Goal: Information Seeking & Learning: Check status

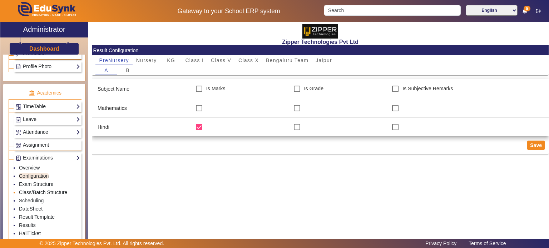
scroll to position [284, 0]
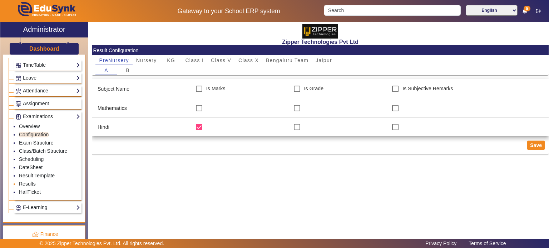
click at [31, 181] on link "Results" at bounding box center [27, 184] width 17 height 6
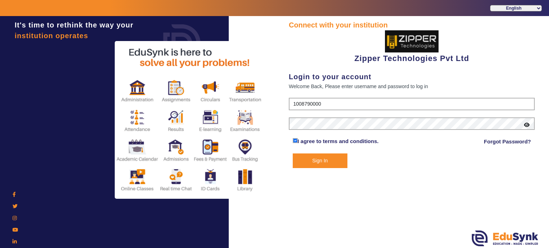
click at [325, 159] on button "Sign In" at bounding box center [320, 161] width 55 height 15
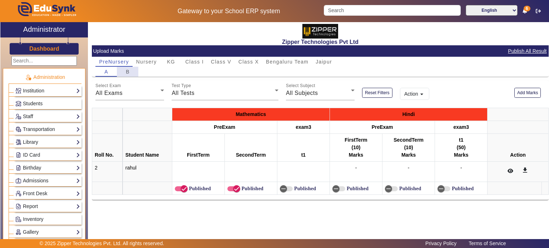
click at [130, 68] on div "B" at bounding box center [127, 72] width 21 height 10
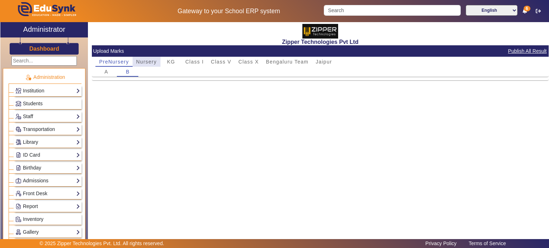
click at [151, 60] on span "Nursery" at bounding box center [146, 61] width 21 height 5
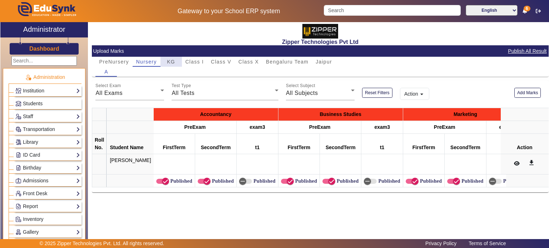
click at [180, 66] on div "KG" at bounding box center [170, 62] width 21 height 10
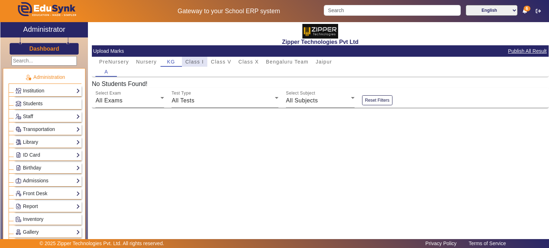
click at [198, 63] on span "Class I" at bounding box center [194, 61] width 19 height 5
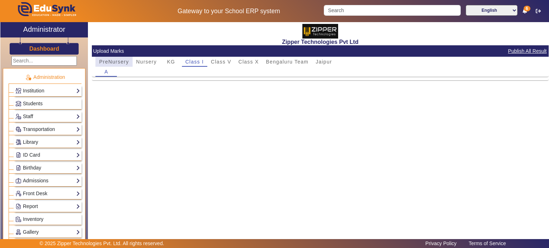
click at [119, 60] on span "PreNursery" at bounding box center [114, 61] width 30 height 5
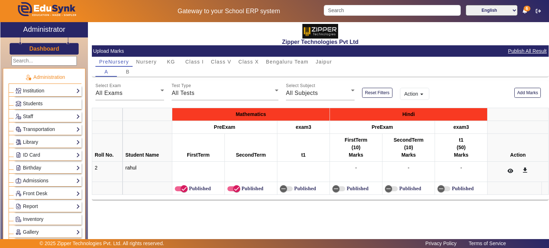
drag, startPoint x: 221, startPoint y: 155, endPoint x: 135, endPoint y: 154, distance: 86.1
click at [135, 154] on th "Student Name" at bounding box center [147, 148] width 49 height 28
click at [222, 63] on span "Class V" at bounding box center [221, 61] width 20 height 5
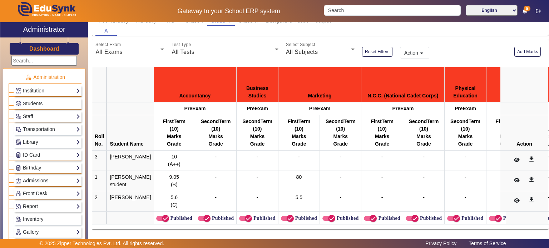
click at [298, 48] on div "All Subjects" at bounding box center [318, 52] width 65 height 9
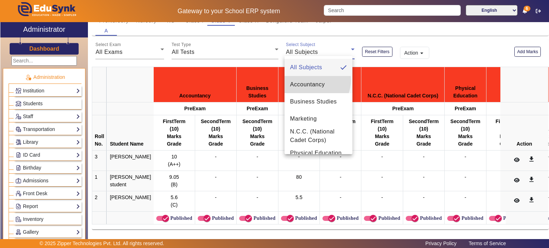
click at [311, 80] on span "Accountancy" at bounding box center [307, 84] width 35 height 9
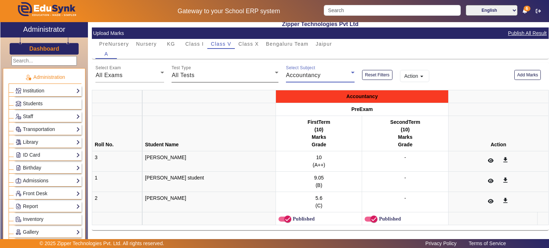
click at [233, 64] on div "Test Type All Tests" at bounding box center [224, 73] width 107 height 20
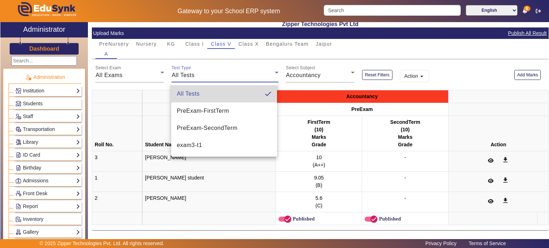
click at [209, 101] on mat-option "All Tests" at bounding box center [224, 93] width 106 height 17
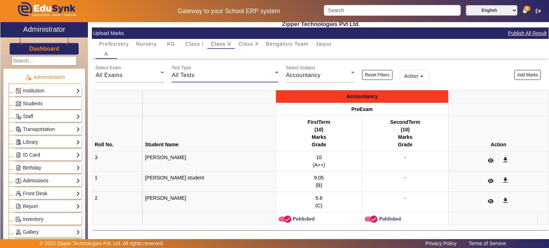
click at [216, 78] on div "All Tests" at bounding box center [222, 75] width 103 height 9
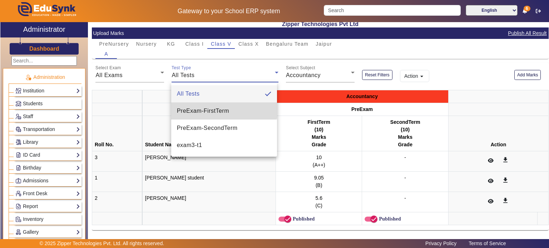
click at [221, 107] on span "PreExam - FirstTerm" at bounding box center [203, 111] width 52 height 9
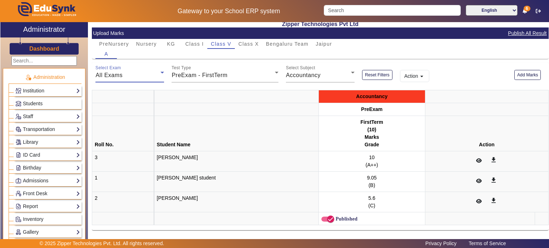
click at [161, 79] on div "All Exams" at bounding box center [129, 75] width 69 height 9
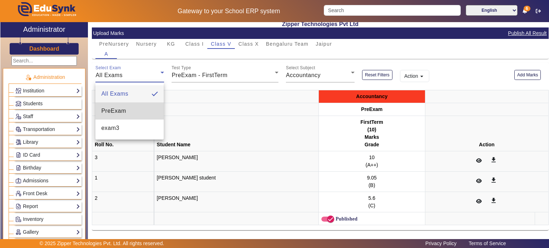
click at [141, 113] on mat-option "PreExam" at bounding box center [129, 111] width 68 height 17
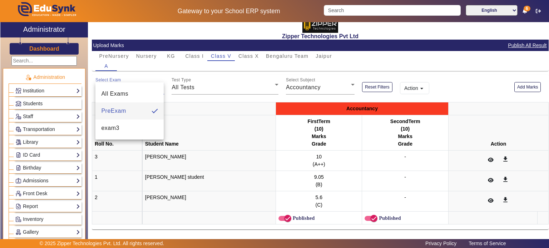
scroll to position [5, 0]
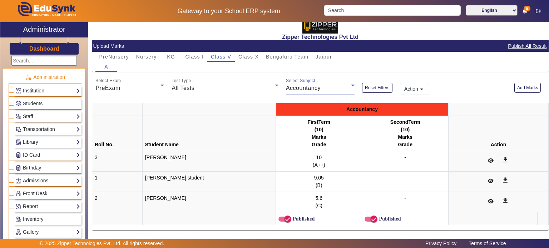
click at [303, 90] on span "Accountancy" at bounding box center [303, 88] width 35 height 6
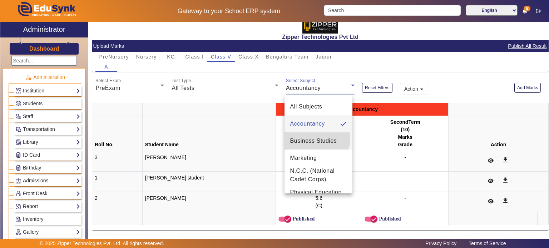
click at [312, 138] on span "Business Studies" at bounding box center [313, 141] width 47 height 9
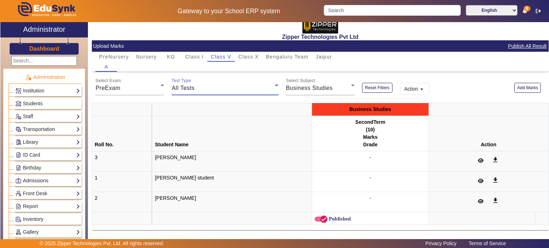
click at [221, 92] on div "All Tests" at bounding box center [222, 88] width 103 height 9
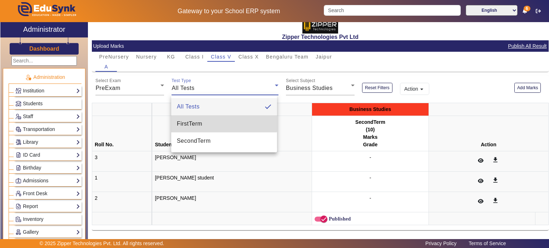
click at [188, 123] on span "FirstTerm" at bounding box center [189, 124] width 25 height 9
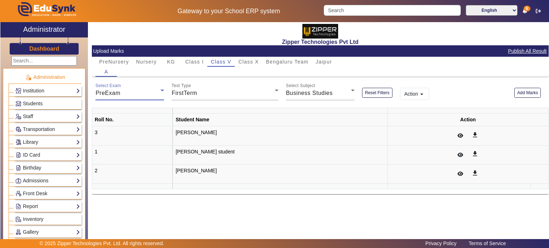
click at [144, 94] on div "PreExam" at bounding box center [127, 93] width 65 height 9
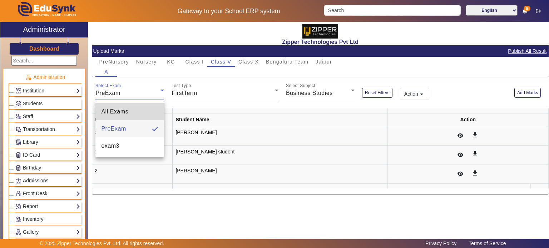
click at [136, 108] on mat-option "All Exams" at bounding box center [129, 111] width 69 height 17
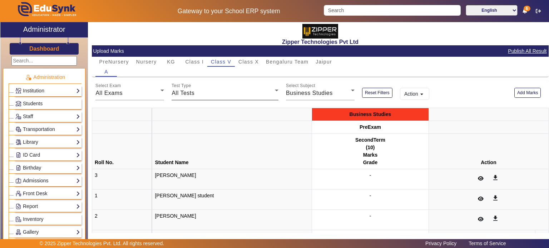
click at [176, 99] on div "Test Type All Tests" at bounding box center [224, 90] width 107 height 20
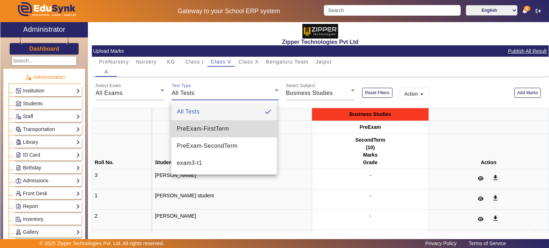
click at [194, 126] on span "PreExam - FirstTerm" at bounding box center [203, 129] width 52 height 9
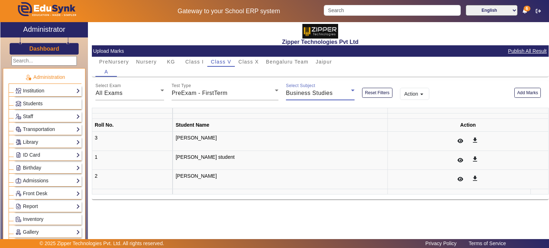
click at [300, 94] on span "Business Studies" at bounding box center [309, 93] width 47 height 6
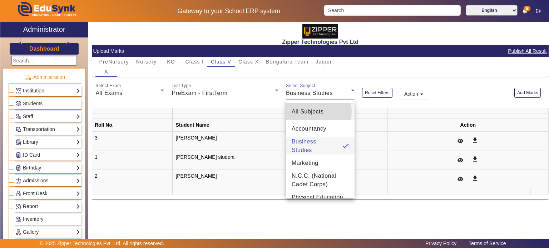
click at [309, 112] on span "All Subjects" at bounding box center [307, 112] width 32 height 9
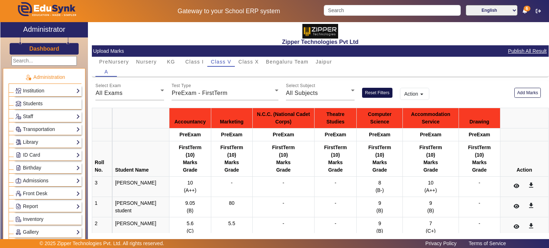
click at [379, 94] on button "Reset Filters" at bounding box center [377, 93] width 30 height 10
click at [147, 98] on div "Select Exam All Exams" at bounding box center [129, 90] width 69 height 20
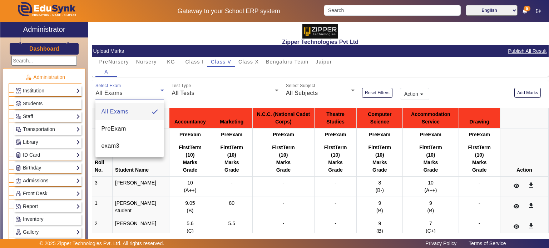
click at [190, 94] on div at bounding box center [274, 124] width 549 height 248
click at [66, 113] on link "Staff" at bounding box center [47, 117] width 65 height 8
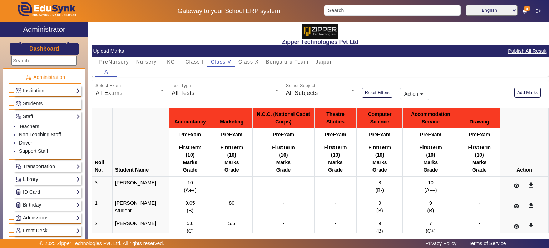
scroll to position [25, 0]
